Goal: Check status: Check status

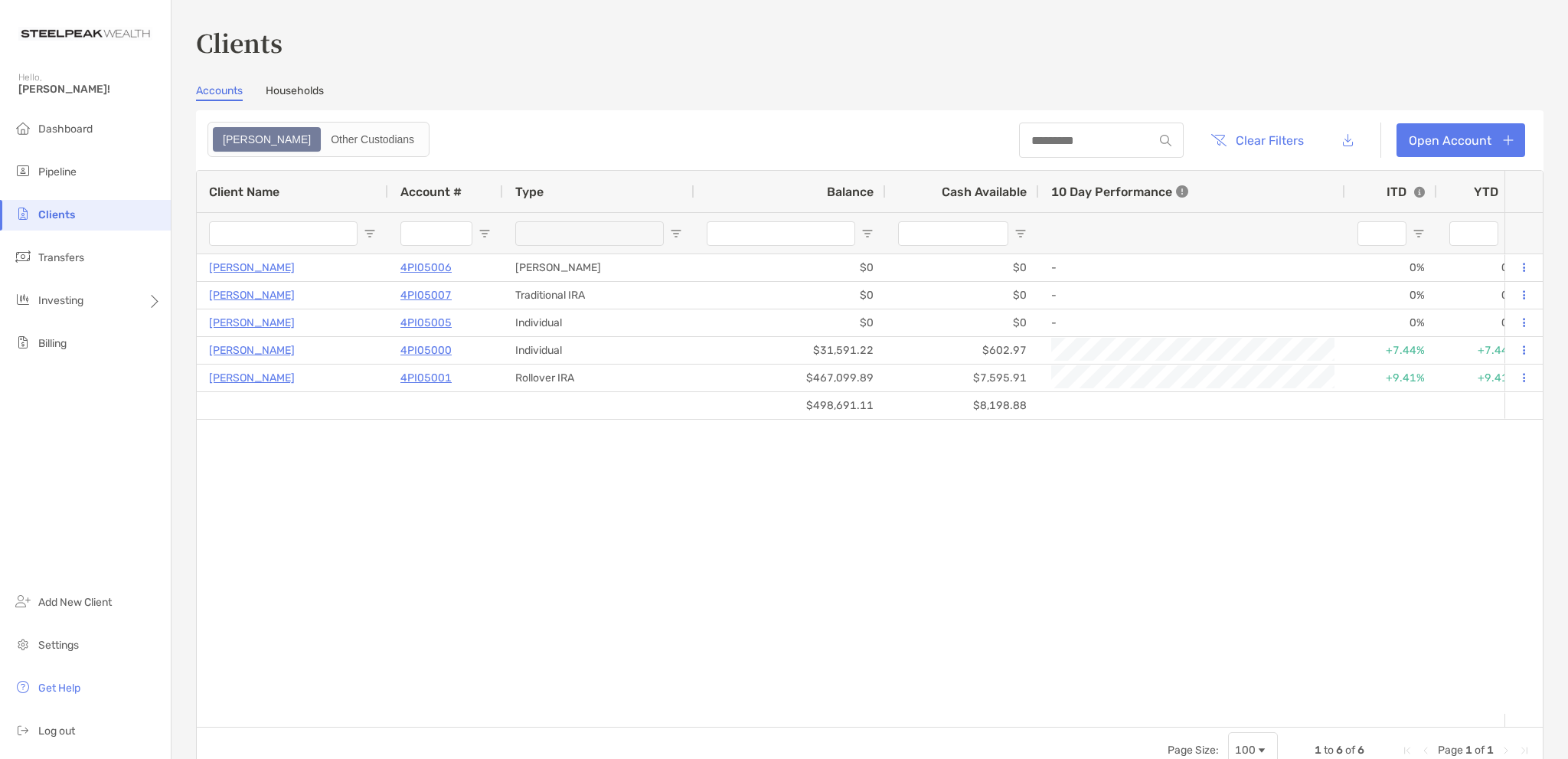
click at [65, 217] on span "Clients" at bounding box center [56, 214] width 37 height 13
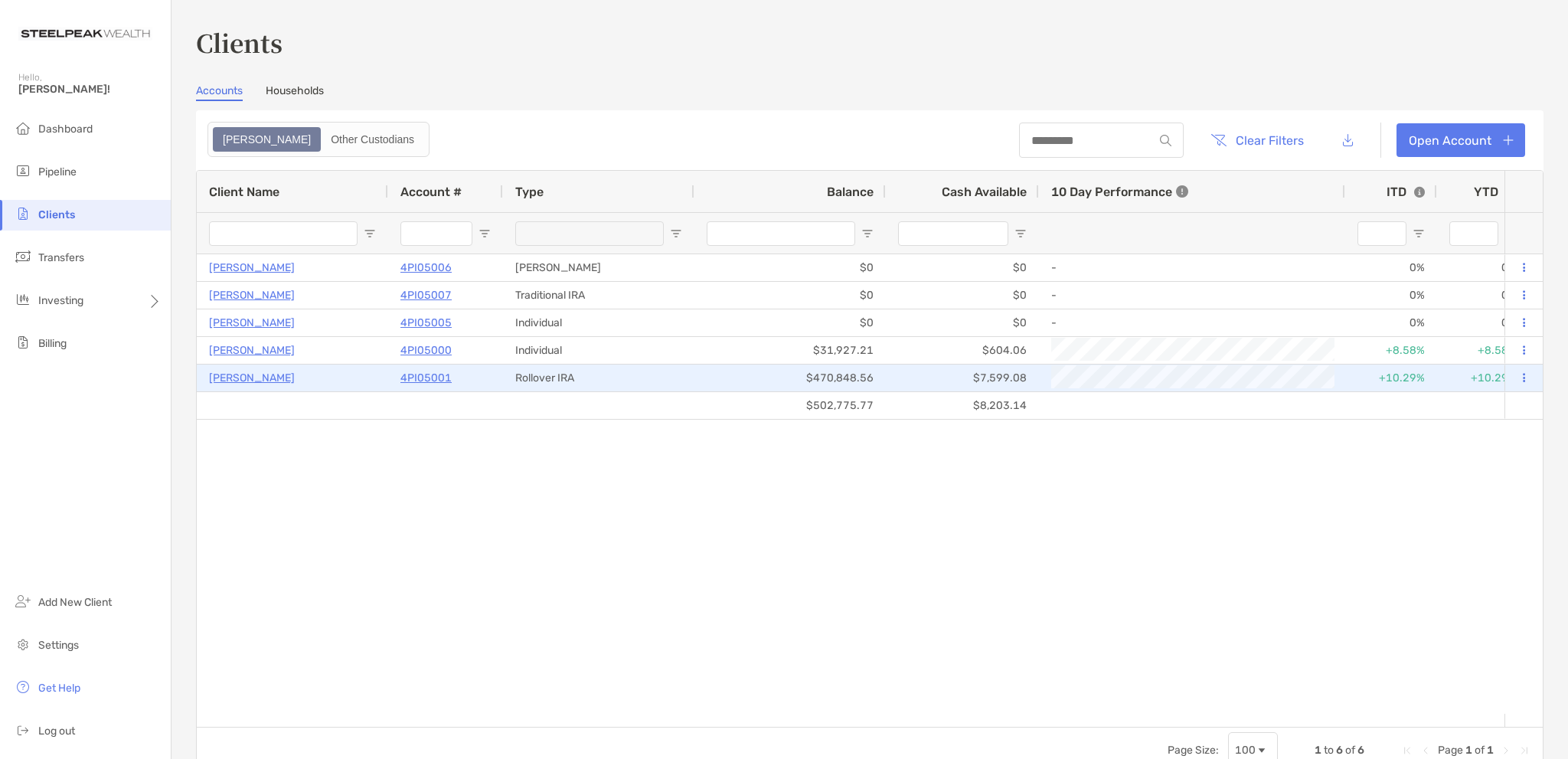
click at [264, 376] on p "[PERSON_NAME]" at bounding box center [251, 378] width 85 height 19
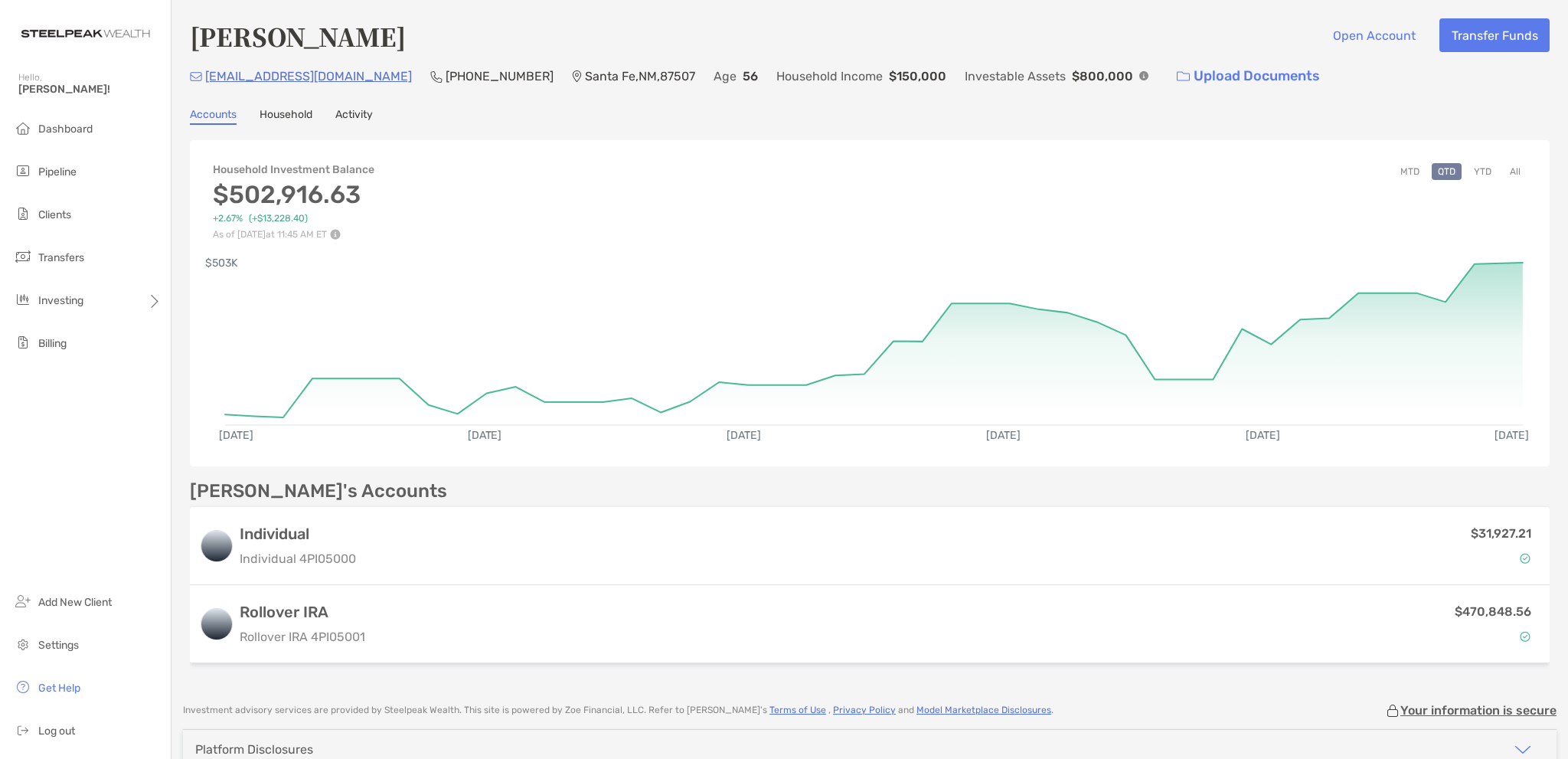
click at [1470, 168] on button "YTD" at bounding box center [1482, 171] width 30 height 16
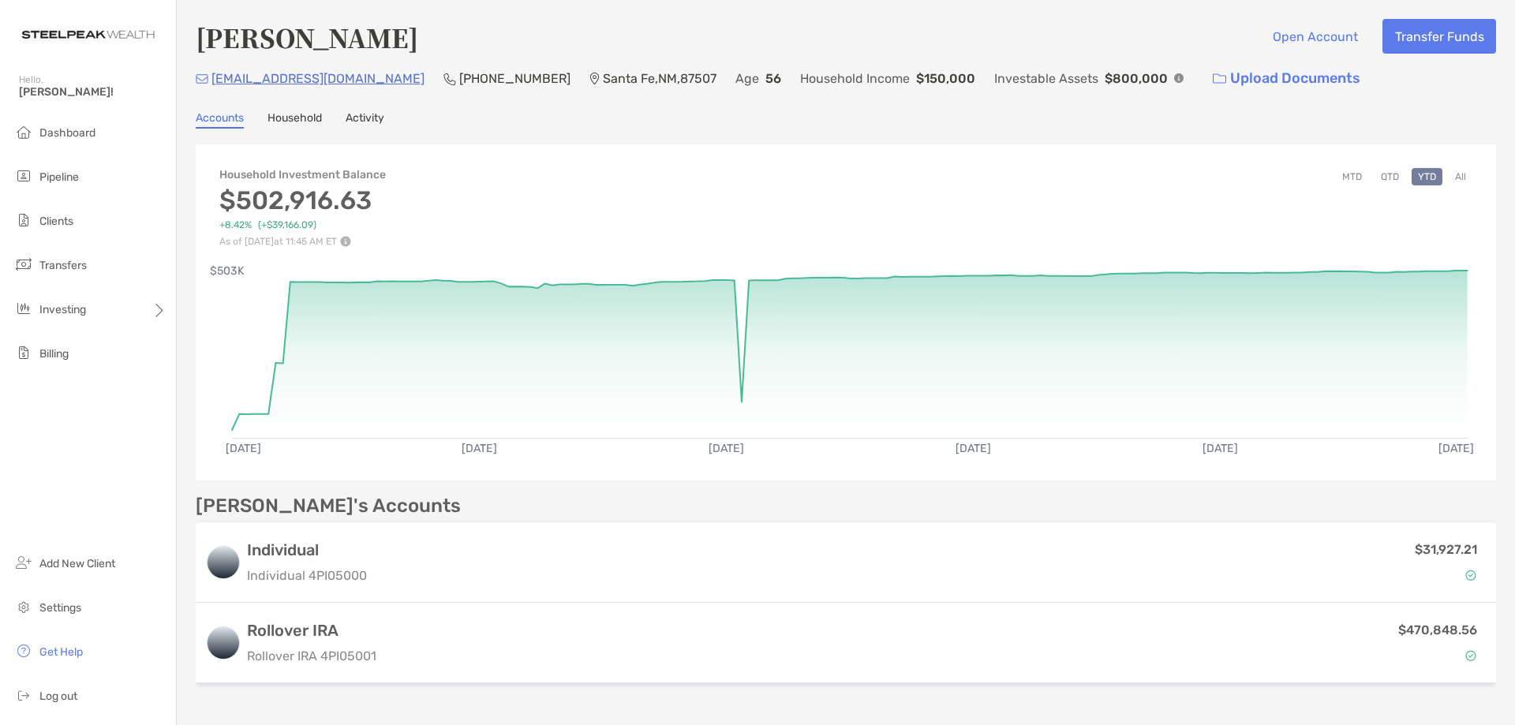
click at [1452, 267] on div "[DATE] [DATE] [DATE] [DATE] [DATE] [DATE] $503K" at bounding box center [846, 360] width 1300 height 226
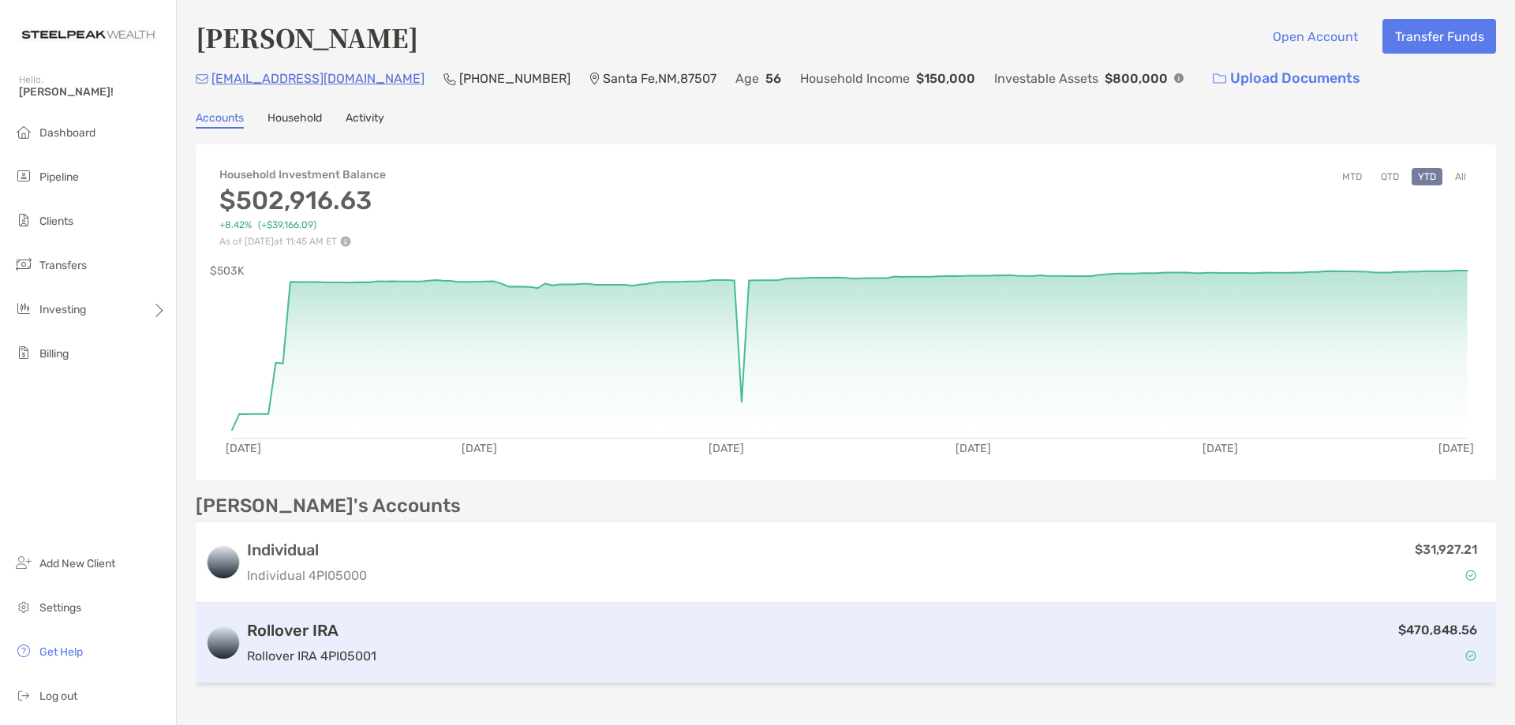
click at [323, 628] on h3 "Rollover IRA" at bounding box center [311, 630] width 129 height 19
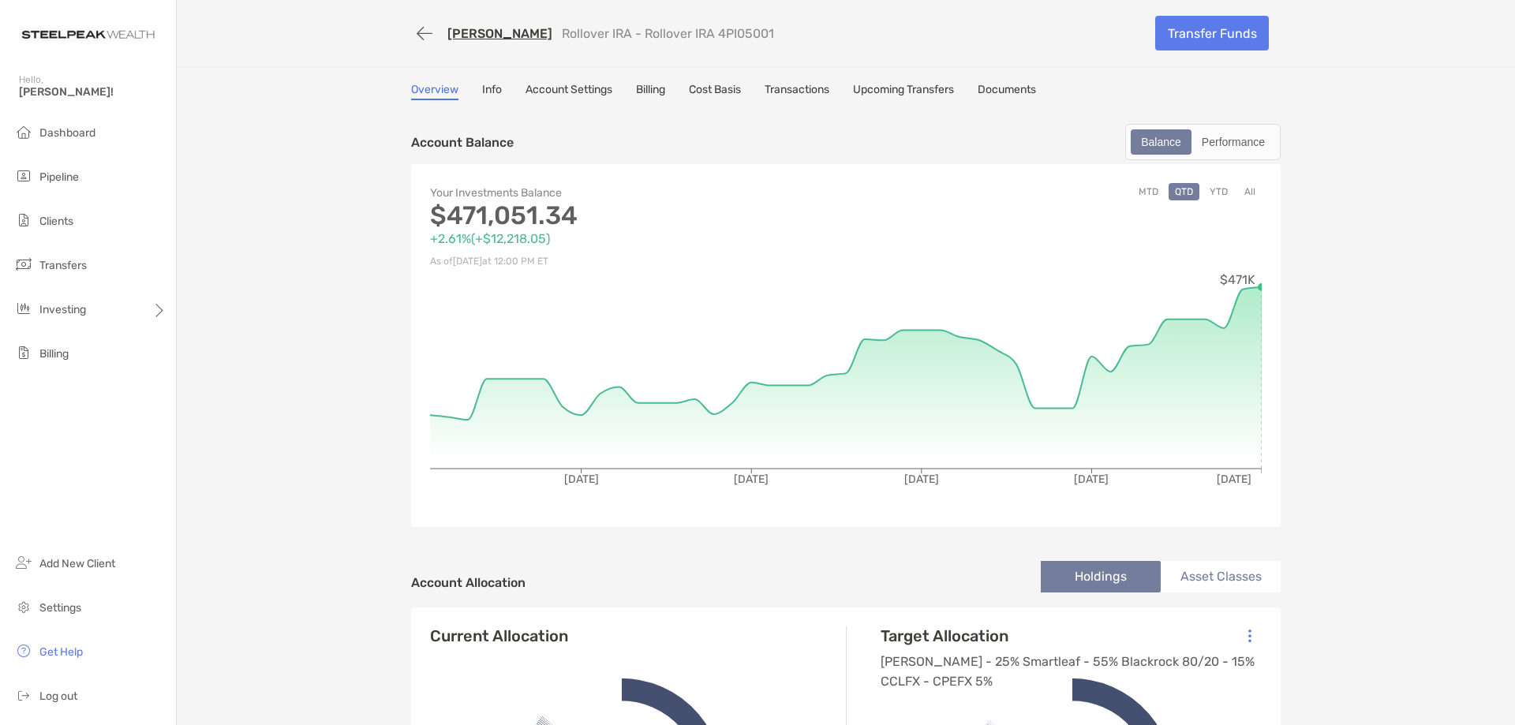
click at [1211, 190] on button "YTD" at bounding box center [1218, 191] width 31 height 17
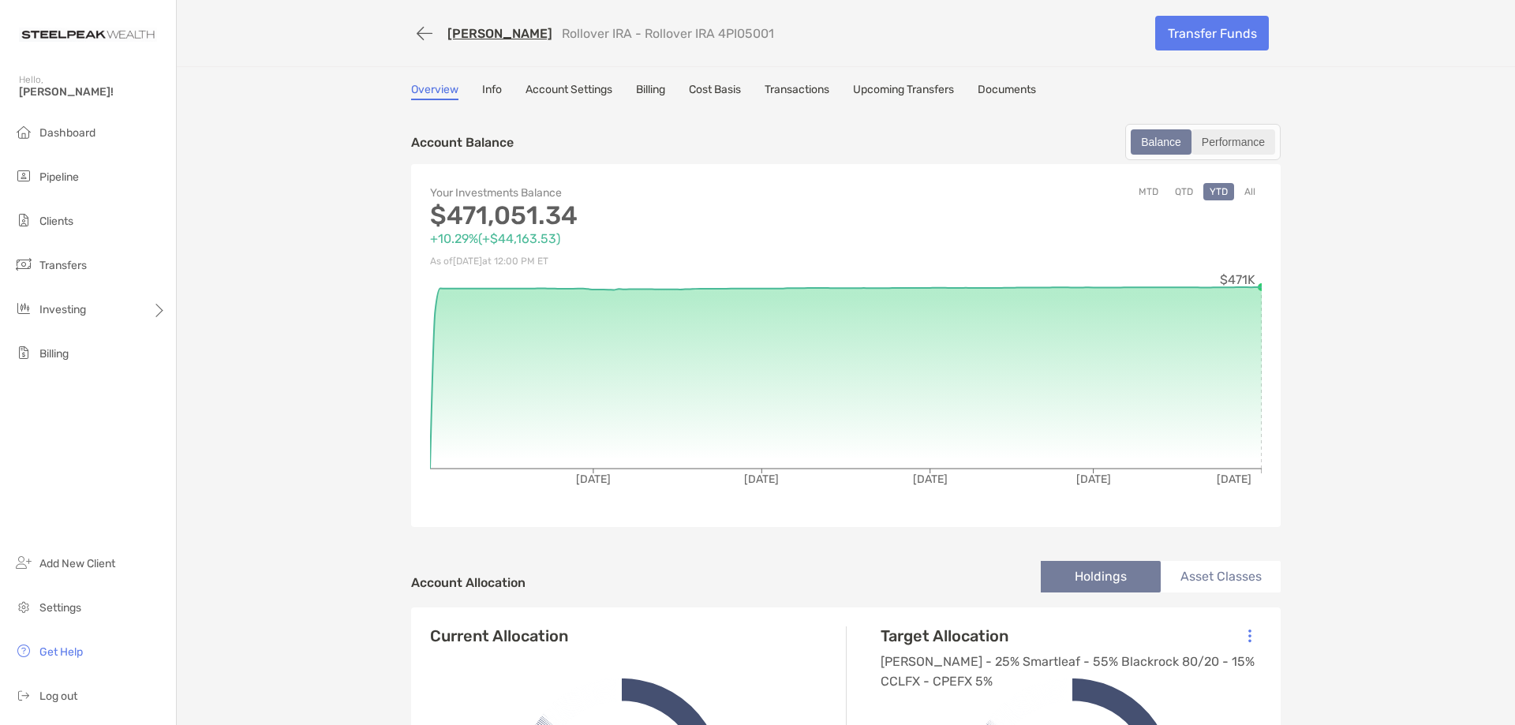
click at [1227, 138] on div "Performance" at bounding box center [1233, 142] width 80 height 22
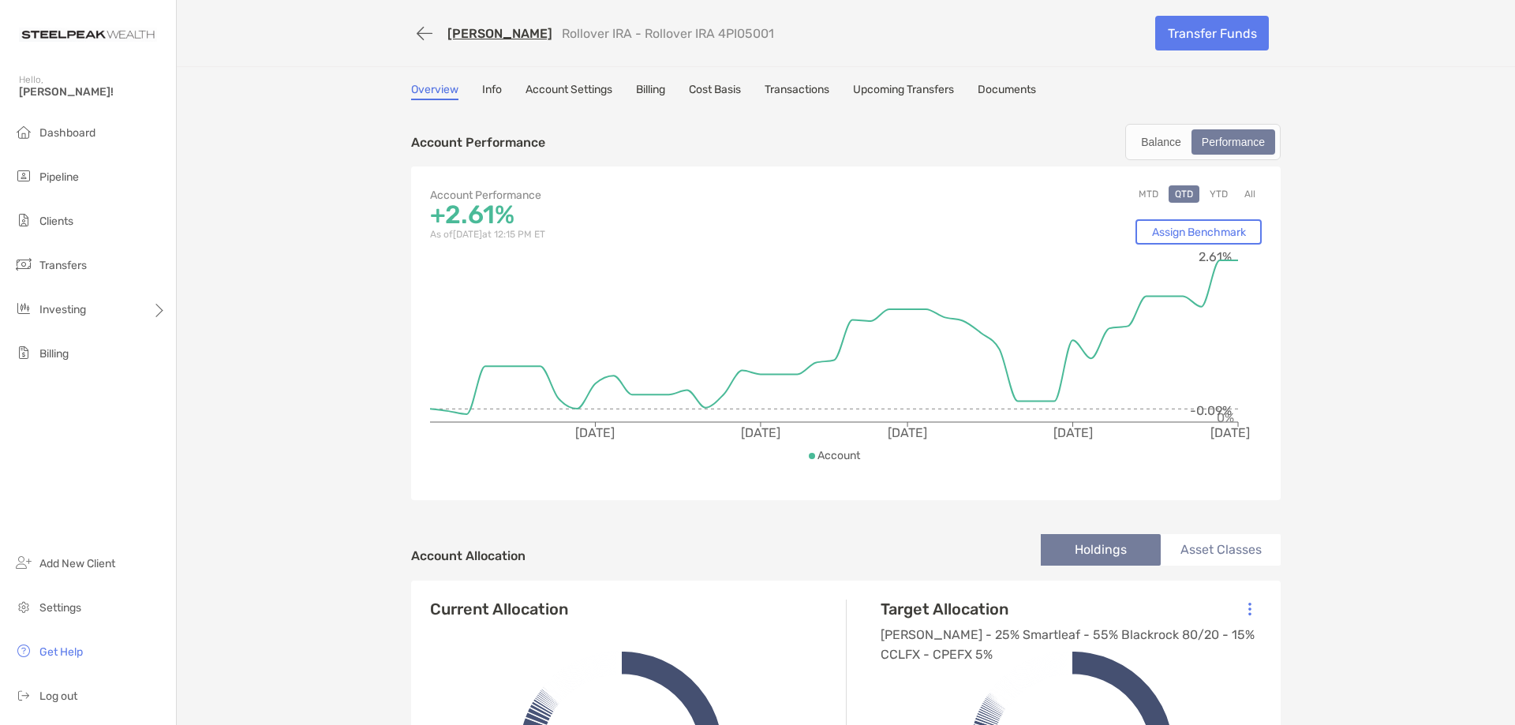
click at [1218, 193] on button "YTD" at bounding box center [1218, 193] width 31 height 17
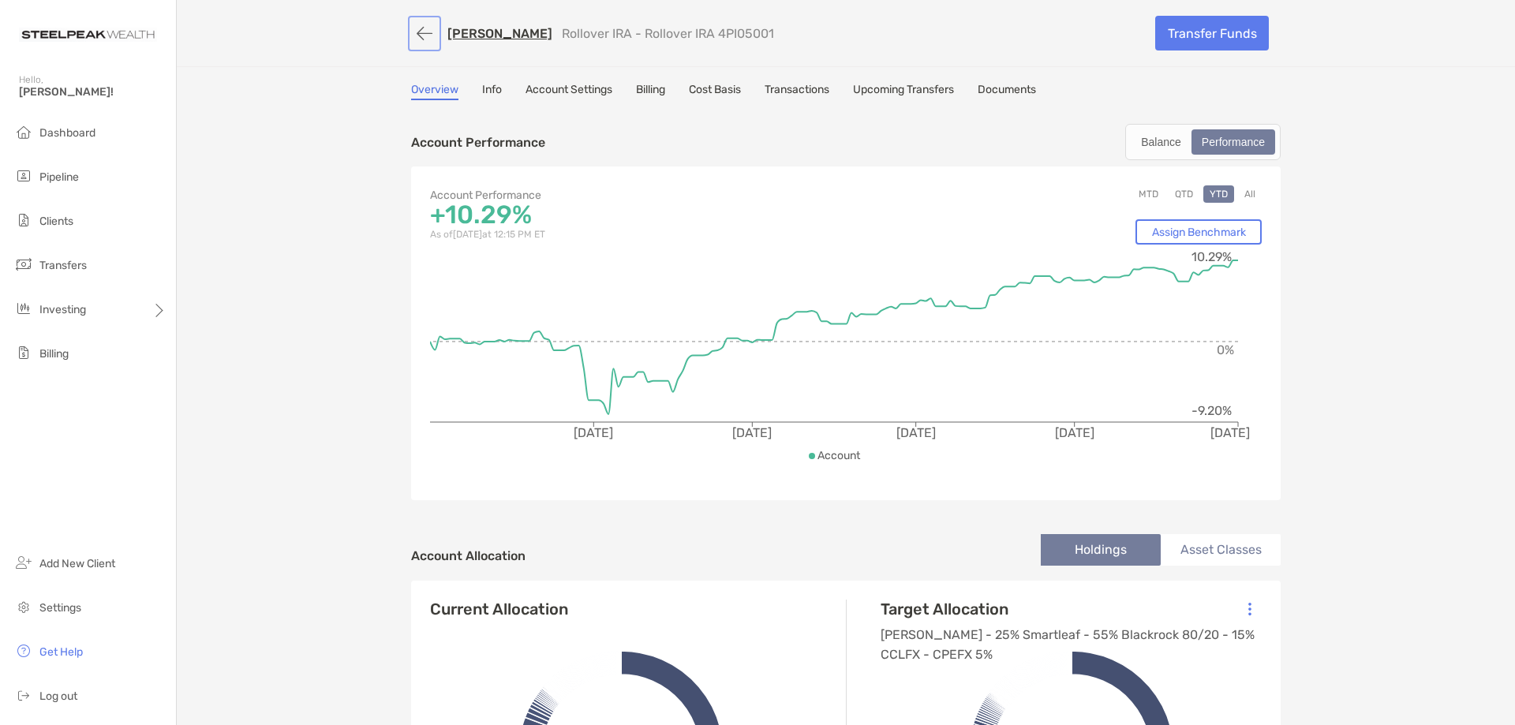
click at [423, 33] on button "button" at bounding box center [424, 33] width 27 height 29
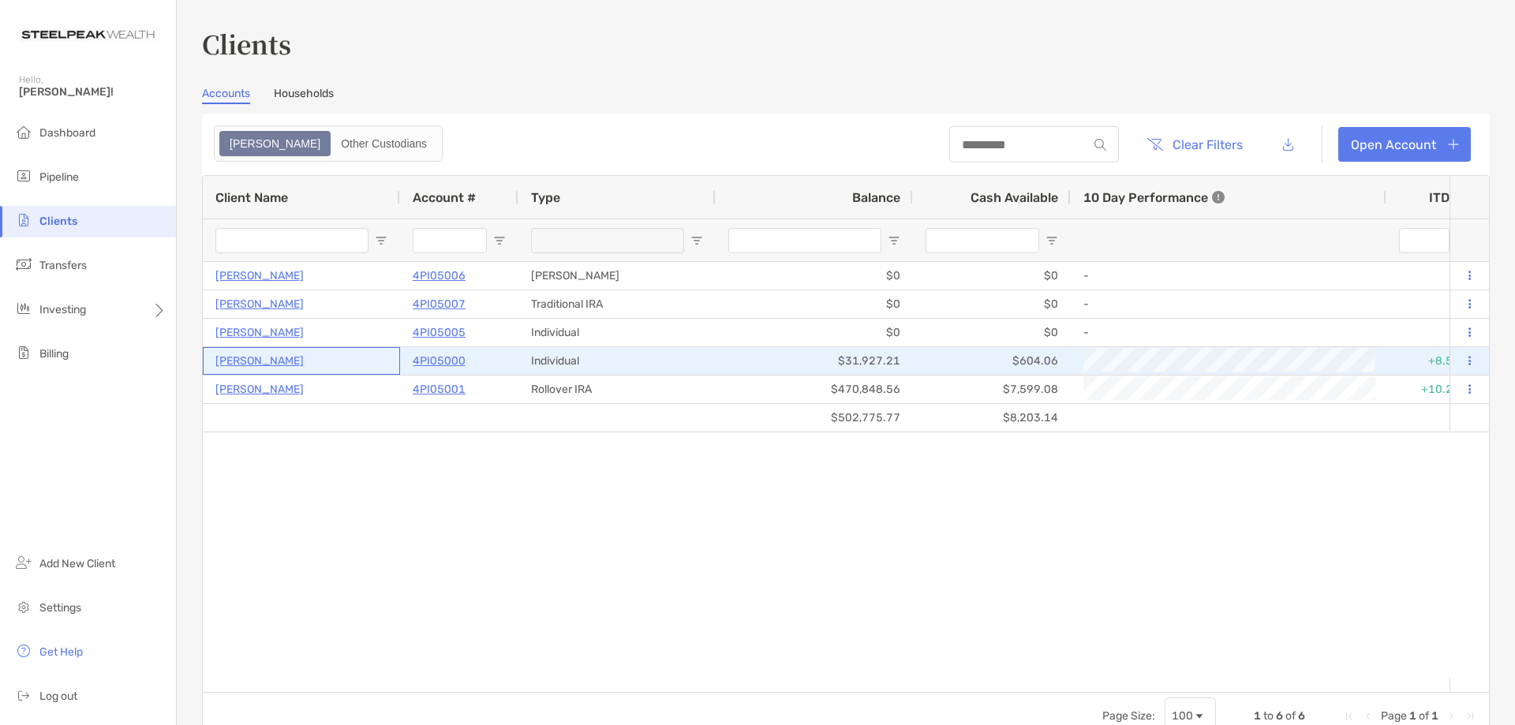
click at [287, 362] on p "[PERSON_NAME]" at bounding box center [259, 361] width 88 height 20
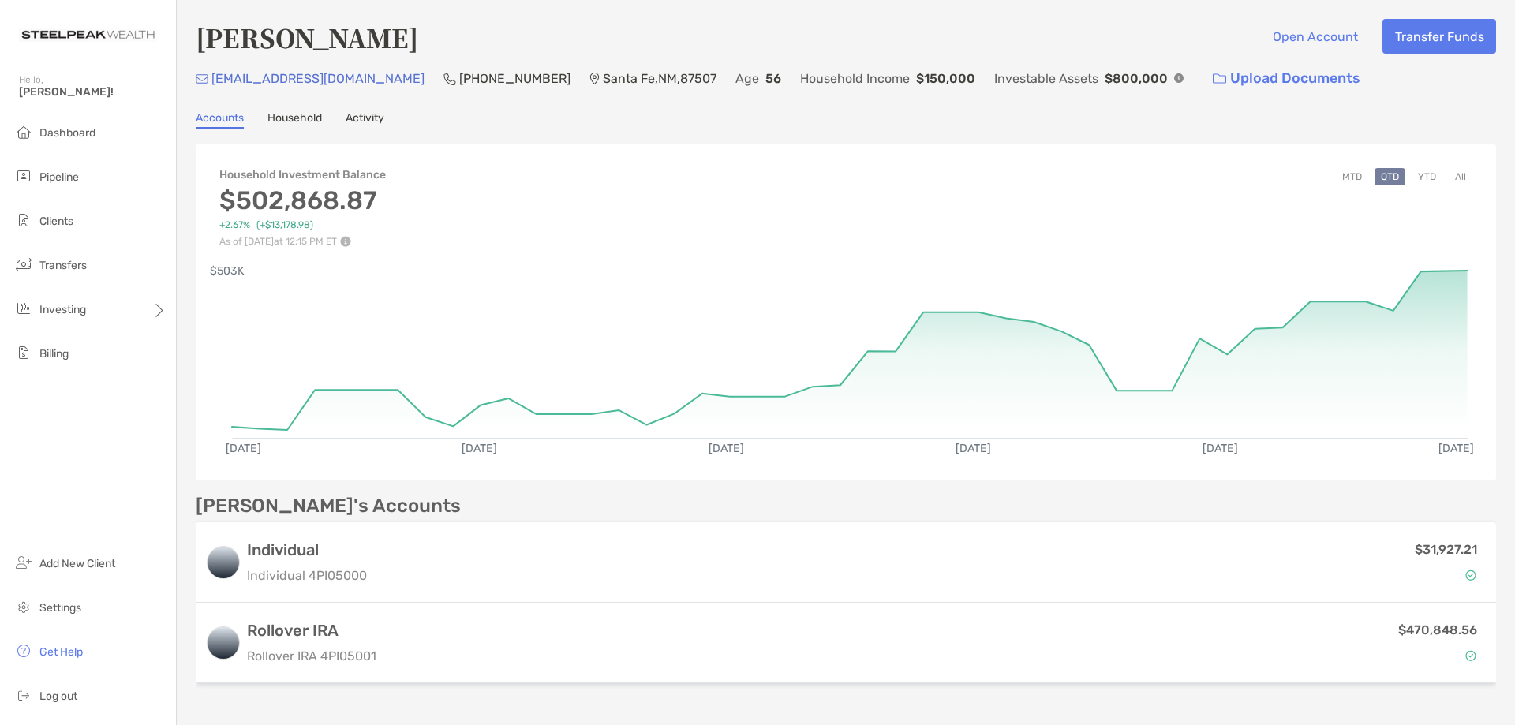
click at [1411, 170] on button "YTD" at bounding box center [1426, 176] width 31 height 17
